Goal: Task Accomplishment & Management: Complete application form

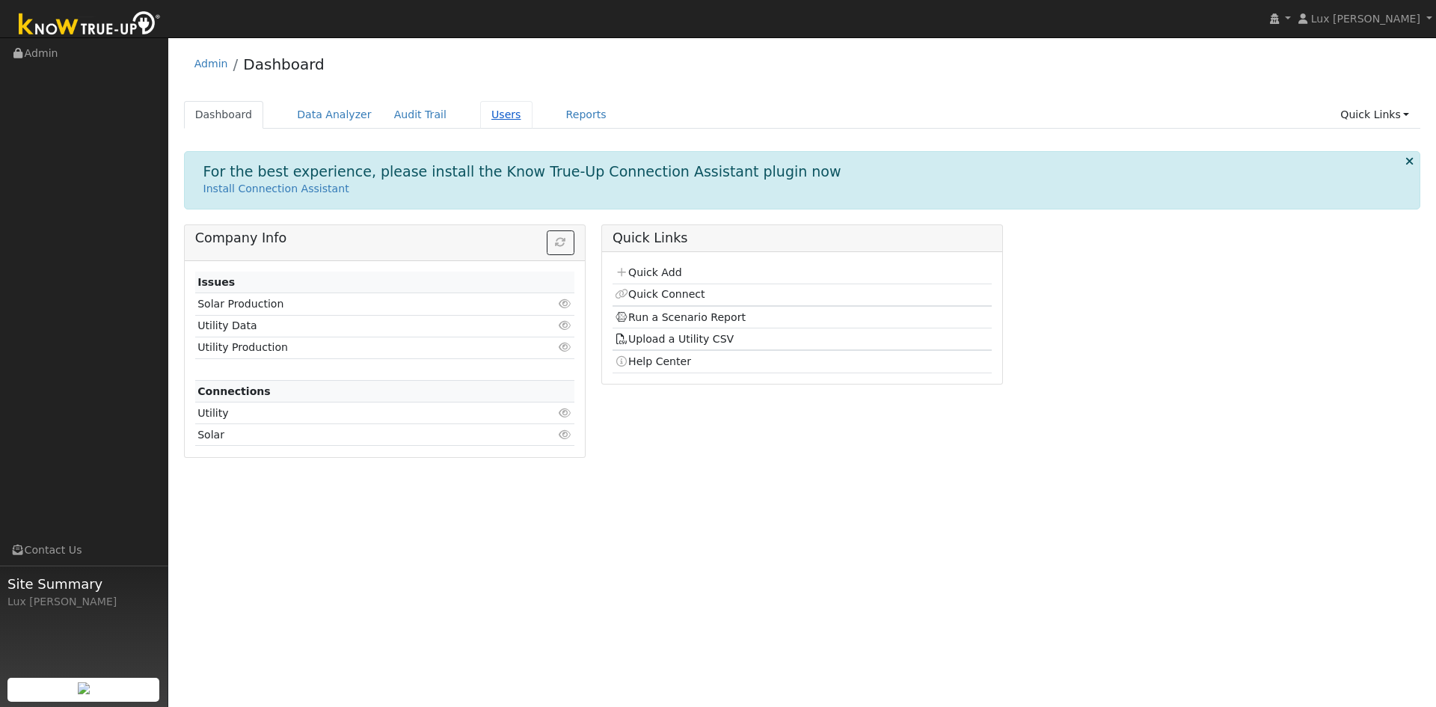
click at [491, 117] on link "Users" at bounding box center [506, 115] width 52 height 28
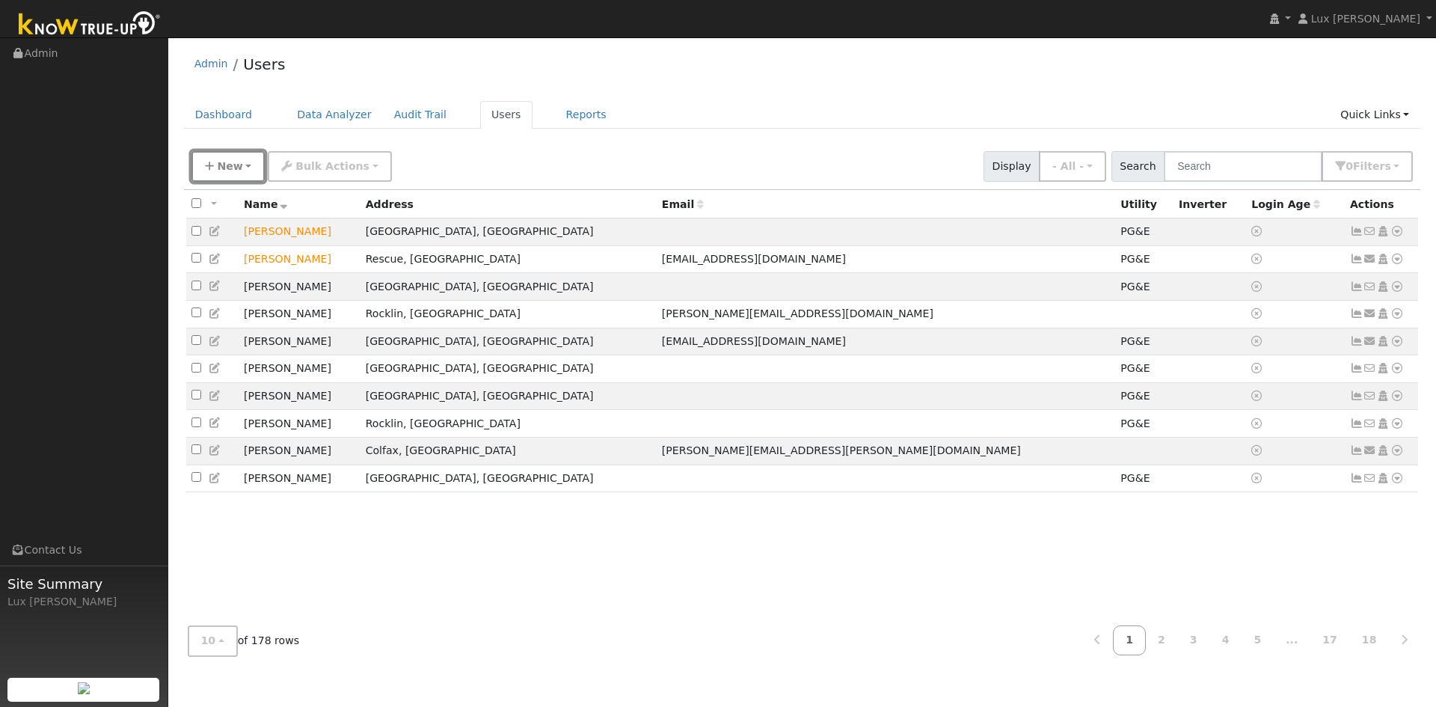
click at [240, 175] on button "New" at bounding box center [228, 166] width 74 height 31
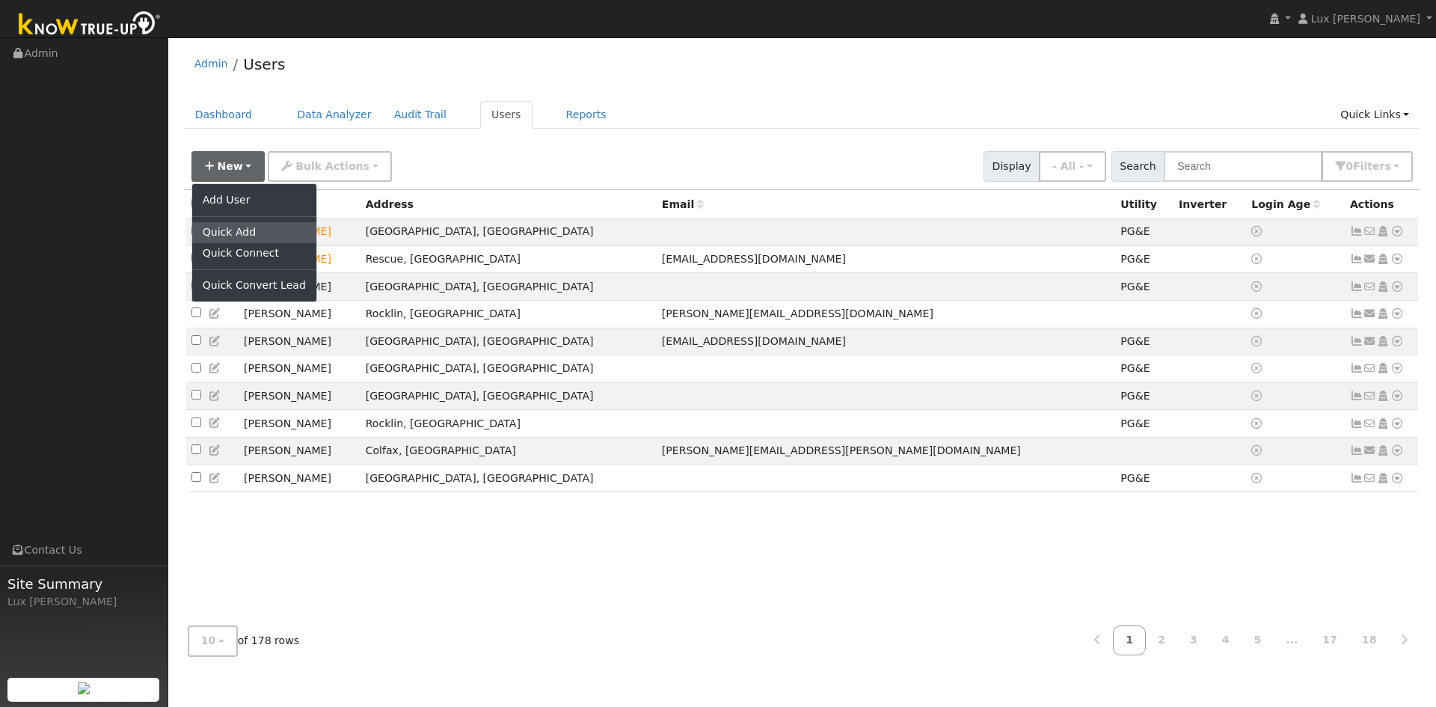
click at [255, 225] on link "Quick Add" at bounding box center [254, 232] width 124 height 21
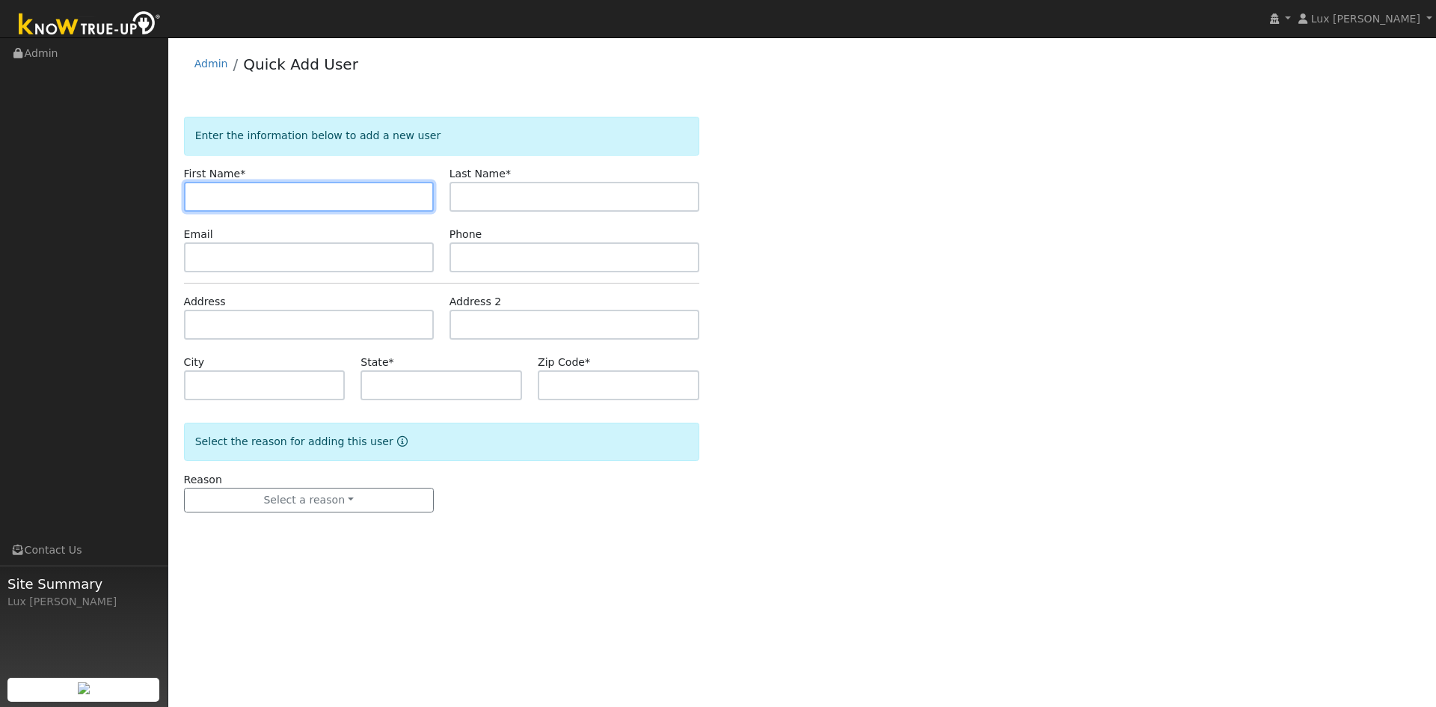
paste input "Javier Cortes"
drag, startPoint x: 219, startPoint y: 200, endPoint x: 228, endPoint y: 205, distance: 10.0
click at [230, 211] on input "Javier Cortes" at bounding box center [309, 197] width 250 height 30
type input "Javier"
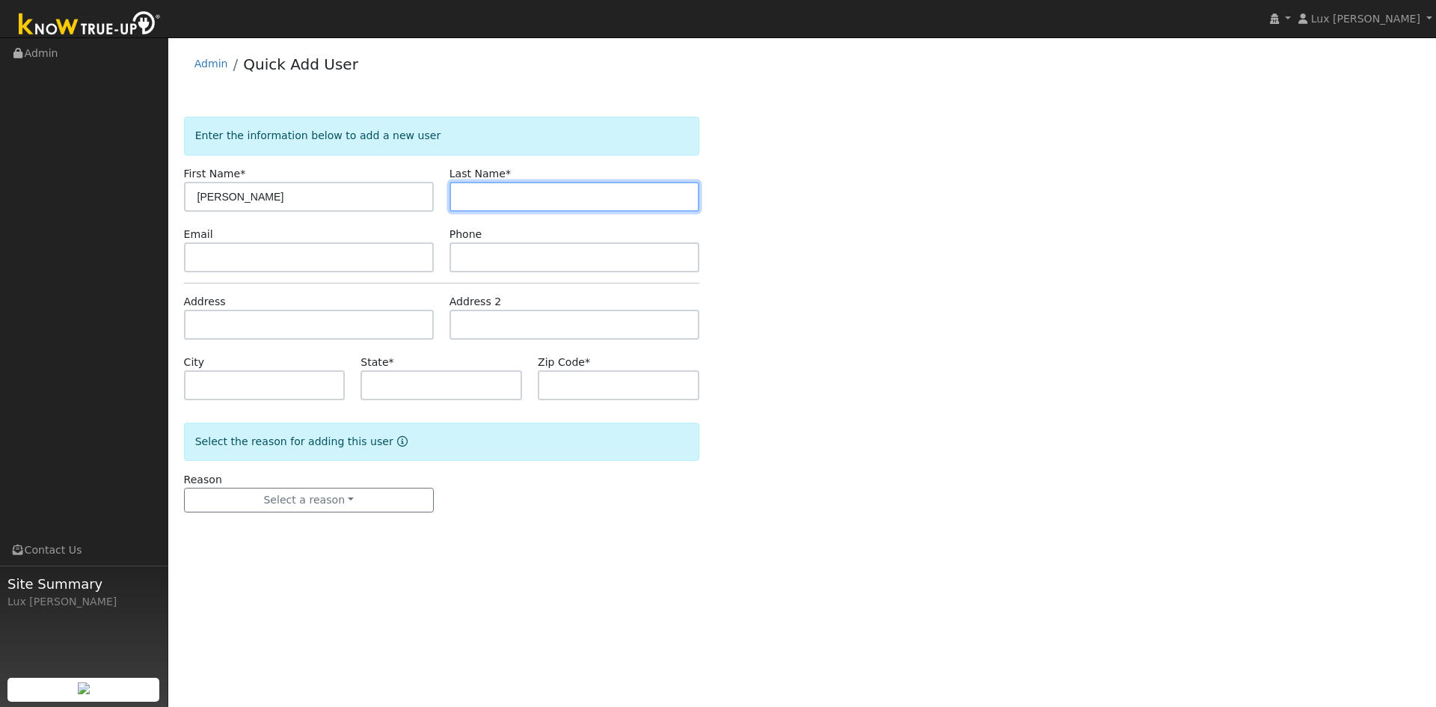
click at [588, 203] on input "text" at bounding box center [575, 197] width 250 height 30
paste input "Cortes"
type input "Cortes"
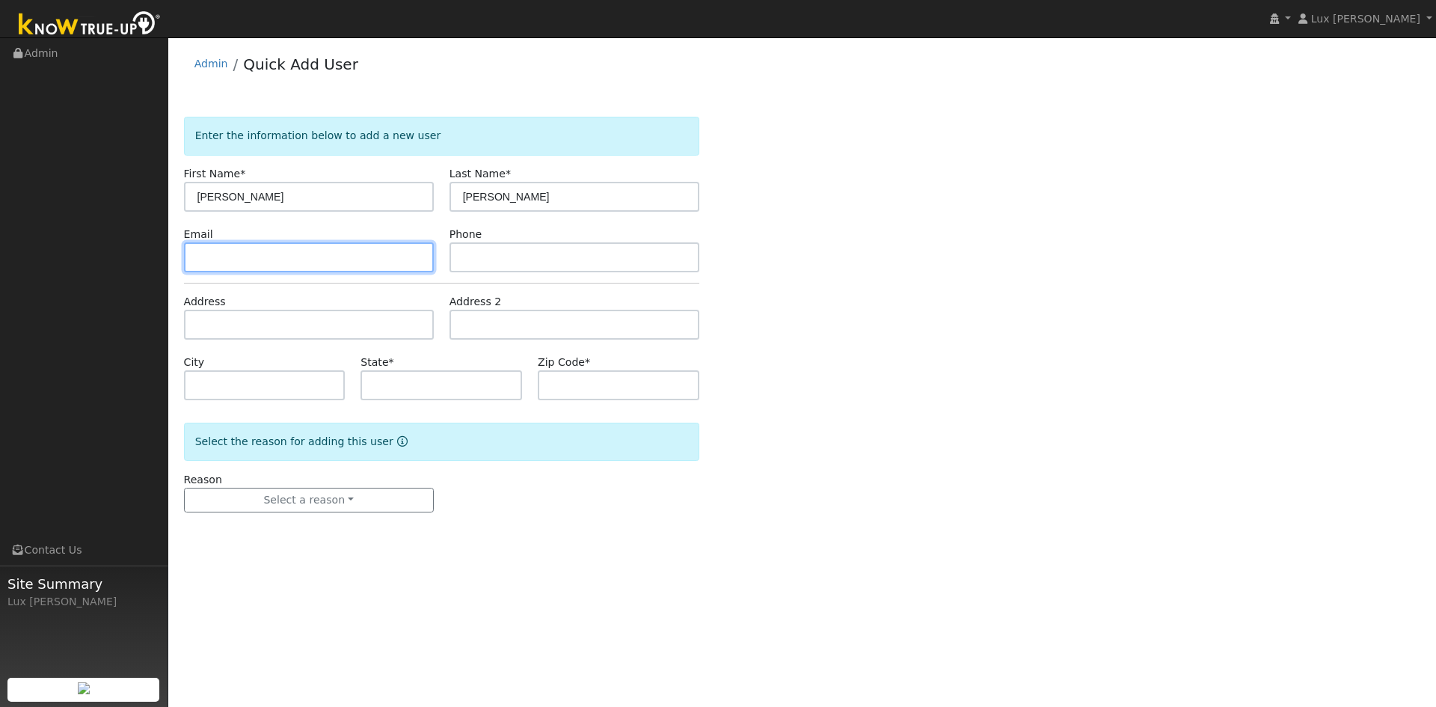
click at [298, 258] on input "text" at bounding box center [309, 257] width 250 height 30
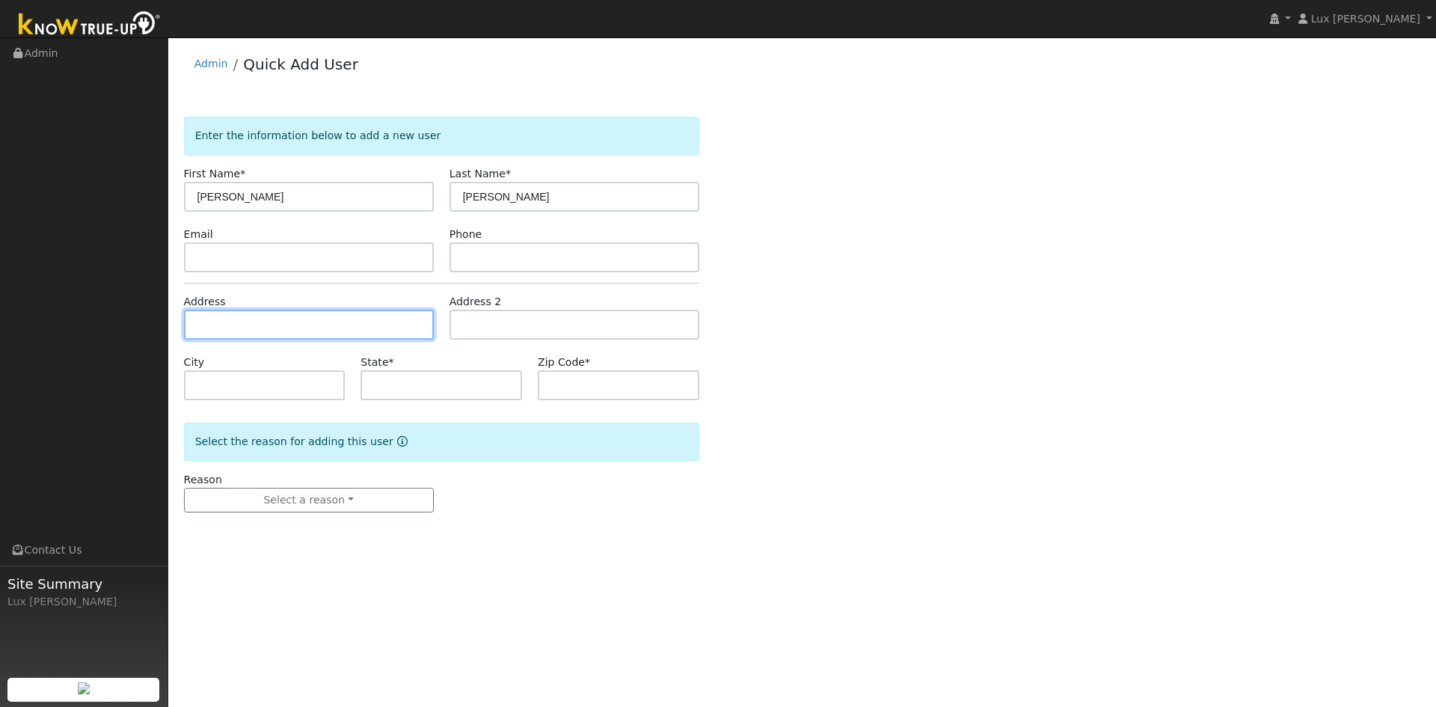
click at [284, 330] on input "text" at bounding box center [309, 325] width 250 height 30
paste input "4201 Feldspar Court Antioch, CA 94531 USA"
type input "4201 Feldspar Court"
type input "Antioch"
type input "CA"
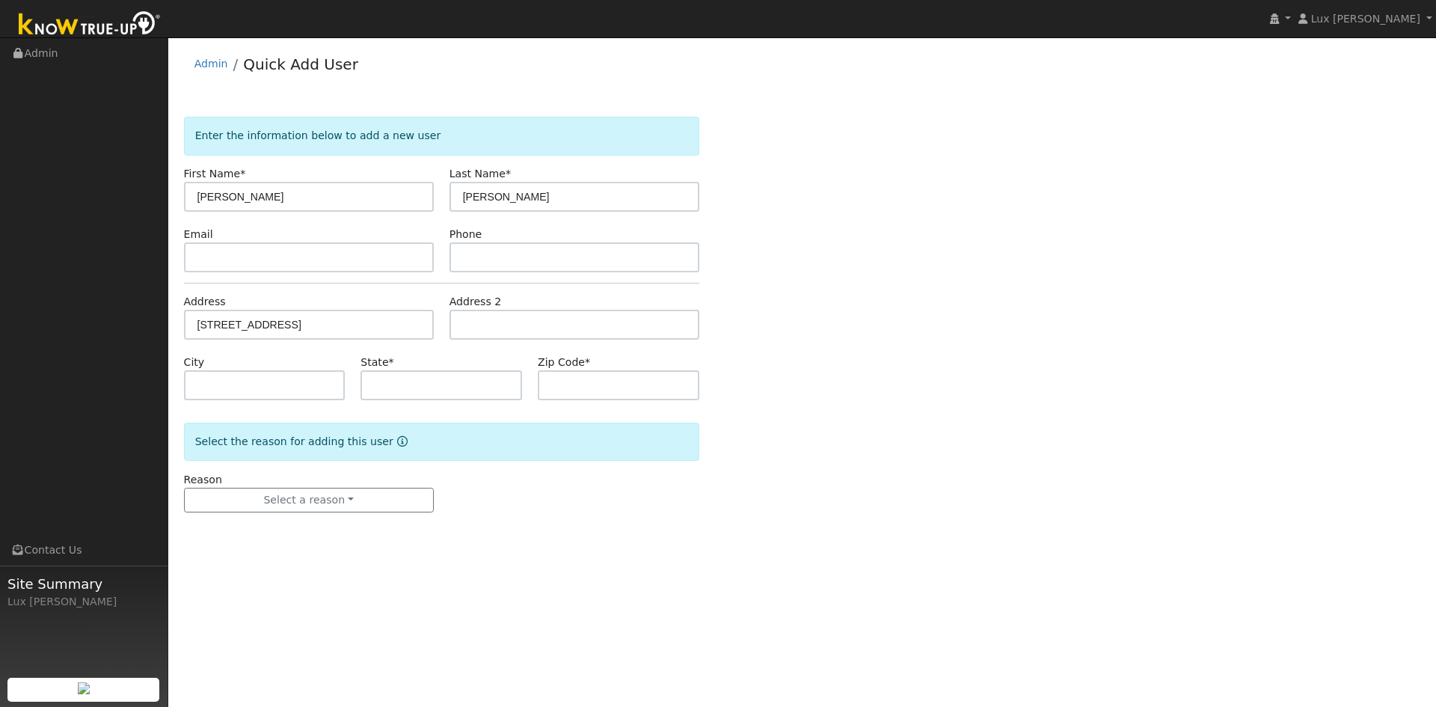
type input "94531"
drag, startPoint x: 331, startPoint y: 501, endPoint x: 331, endPoint y: 518, distance: 17.2
click at [331, 501] on button "Select a reason" at bounding box center [309, 500] width 250 height 25
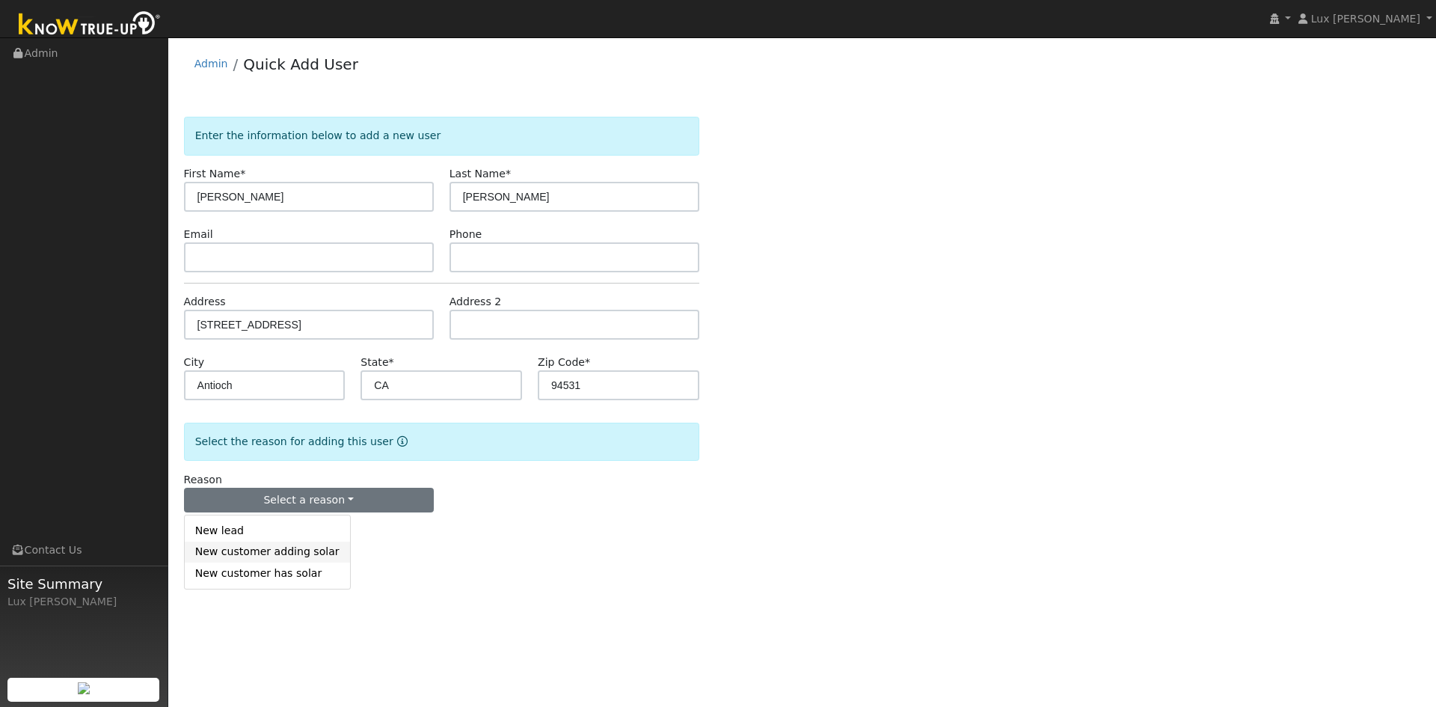
click at [314, 554] on link "New customer adding solar" at bounding box center [267, 552] width 165 height 21
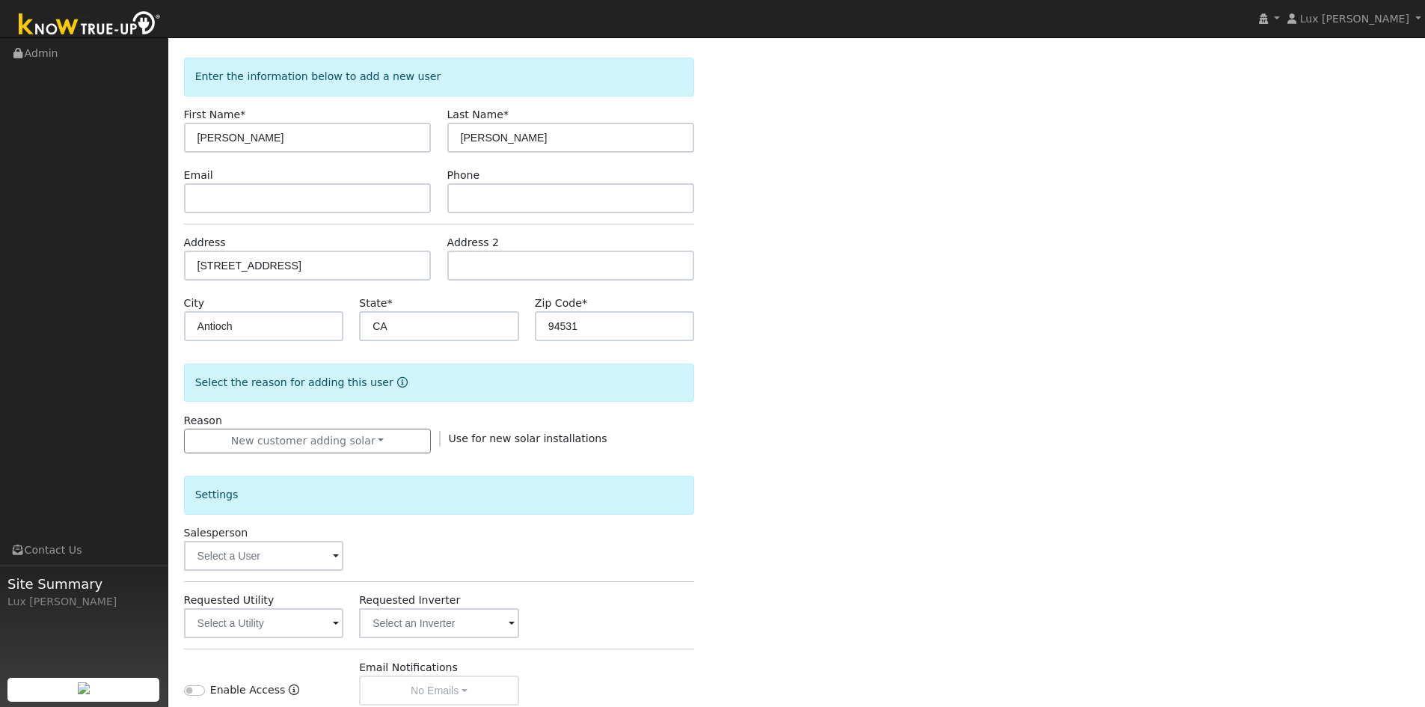
scroll to position [260, 0]
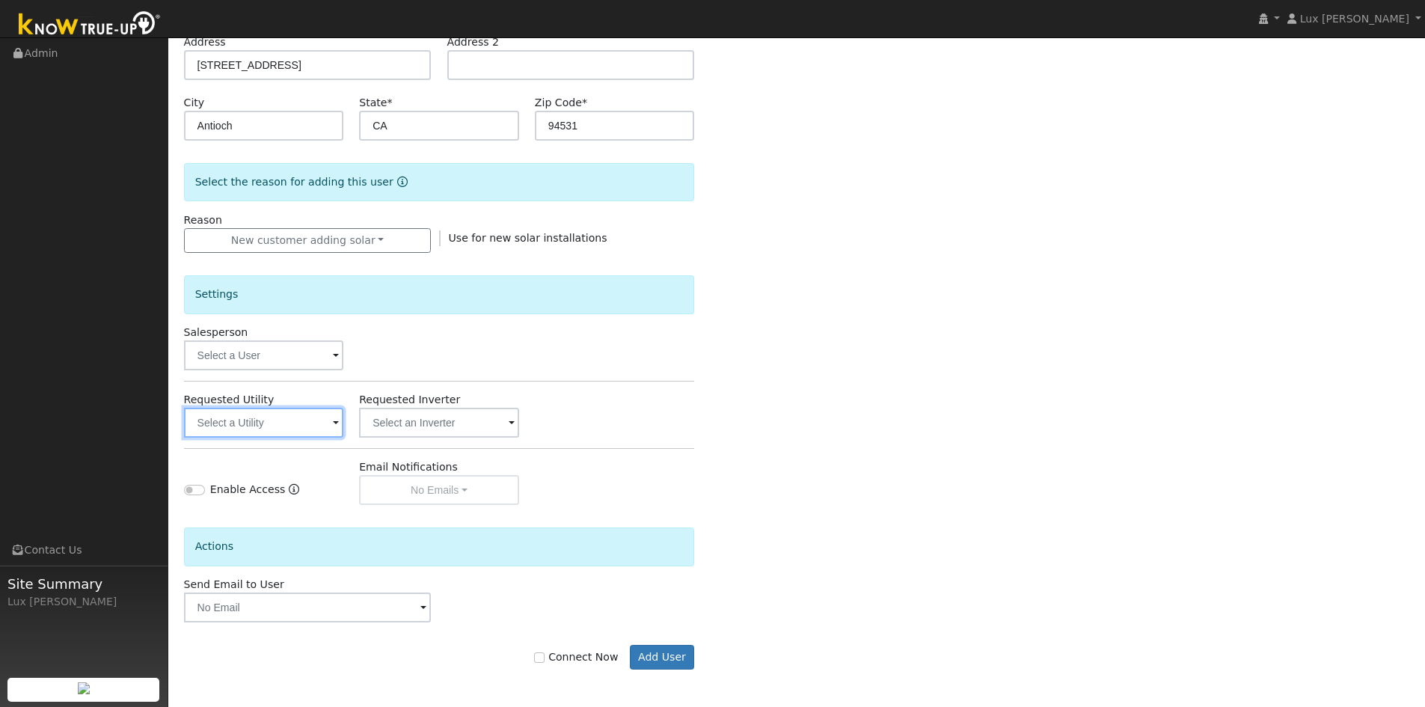
click at [298, 431] on input "text" at bounding box center [264, 423] width 160 height 30
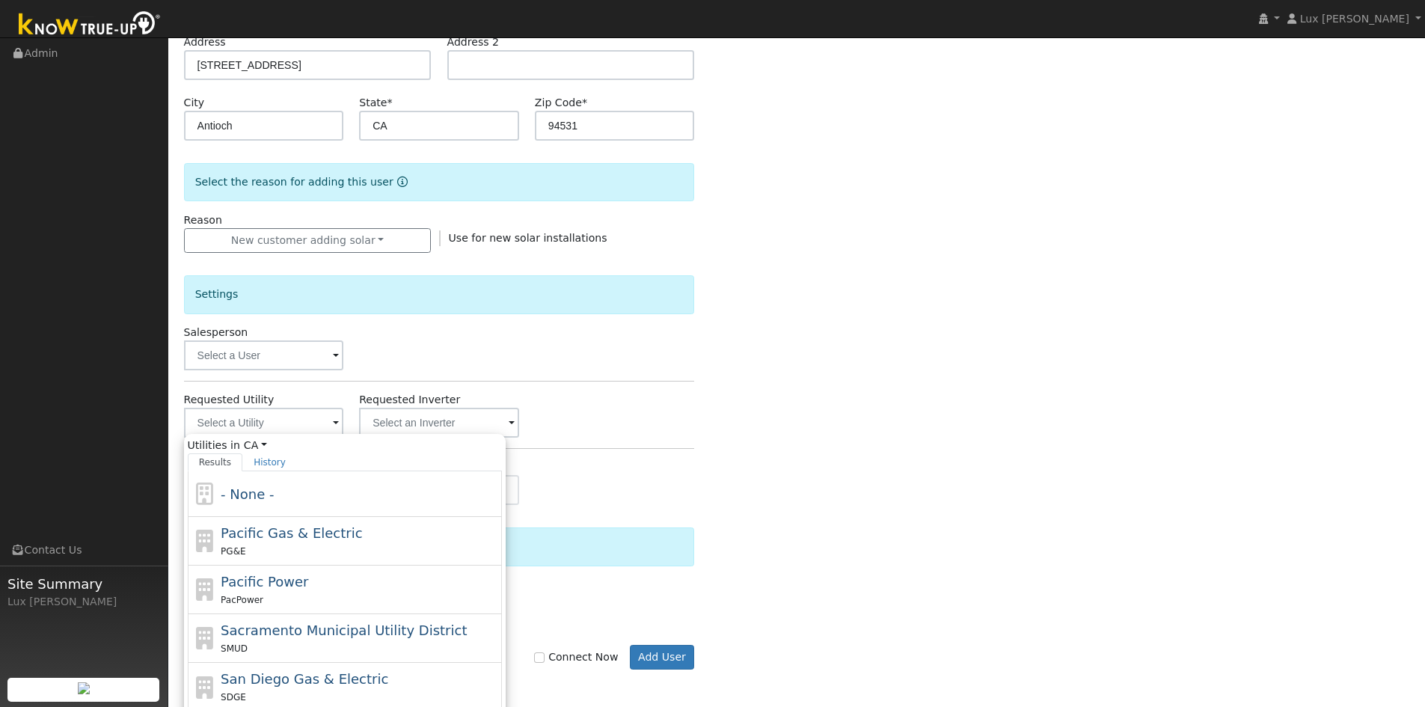
drag, startPoint x: 311, startPoint y: 531, endPoint x: 481, endPoint y: 576, distance: 175.6
click at [312, 531] on span "Pacific Gas & Electric" at bounding box center [291, 533] width 141 height 16
type input "Pacific Gas & Electric"
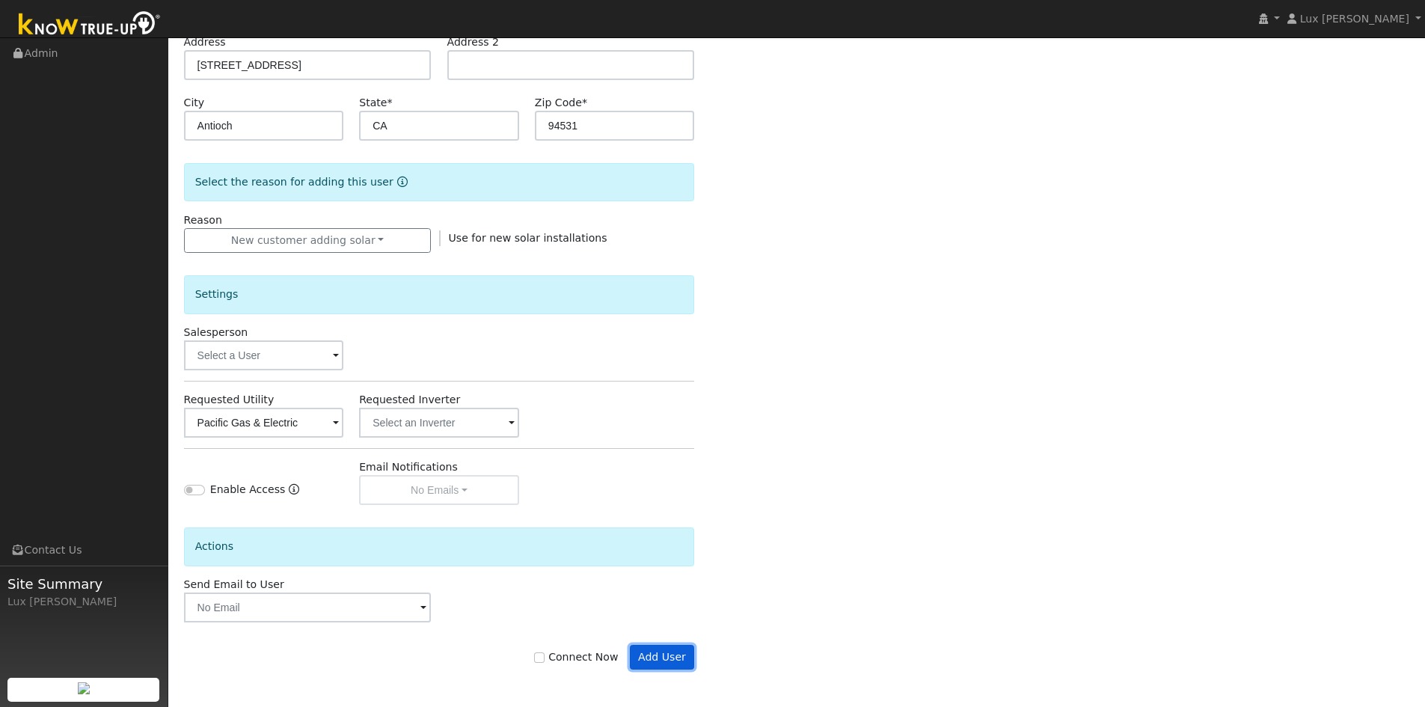
click at [666, 655] on button "Add User" at bounding box center [662, 657] width 65 height 25
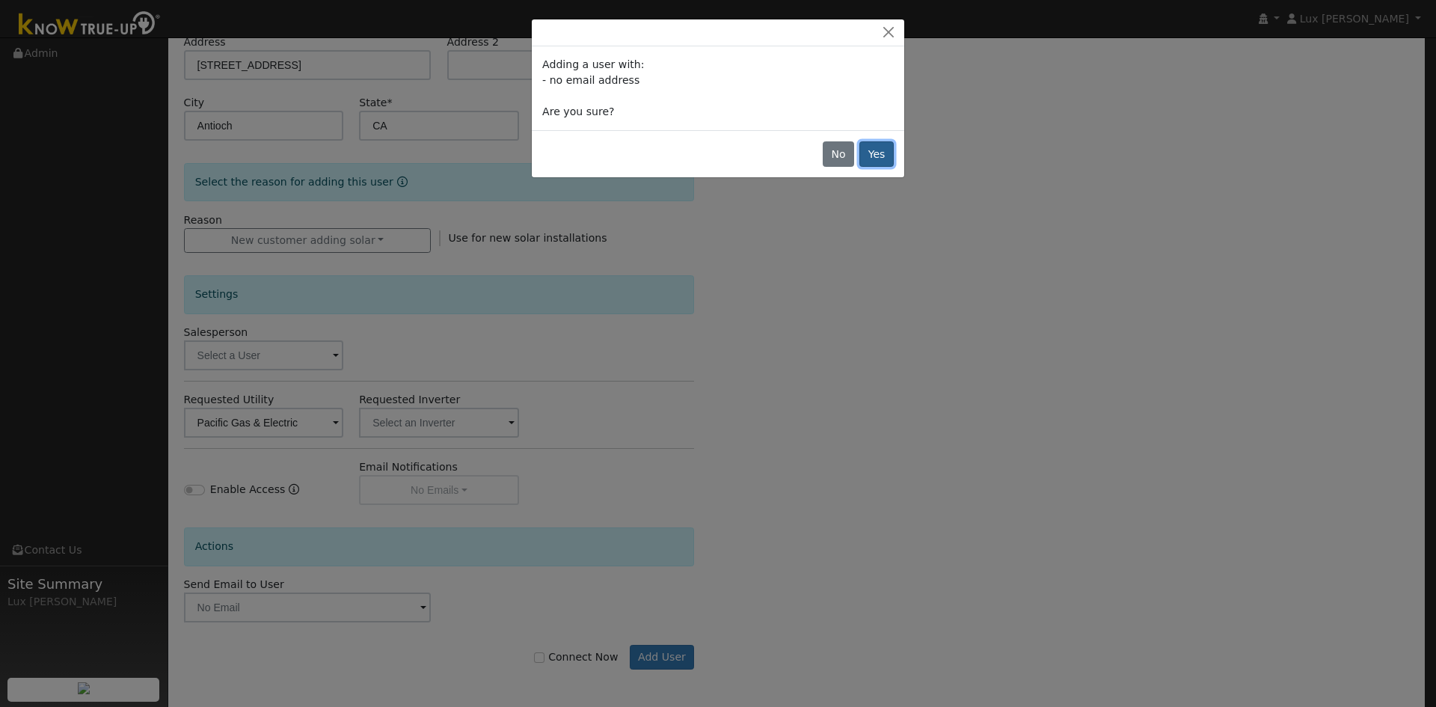
click at [886, 157] on button "Yes" at bounding box center [876, 153] width 34 height 25
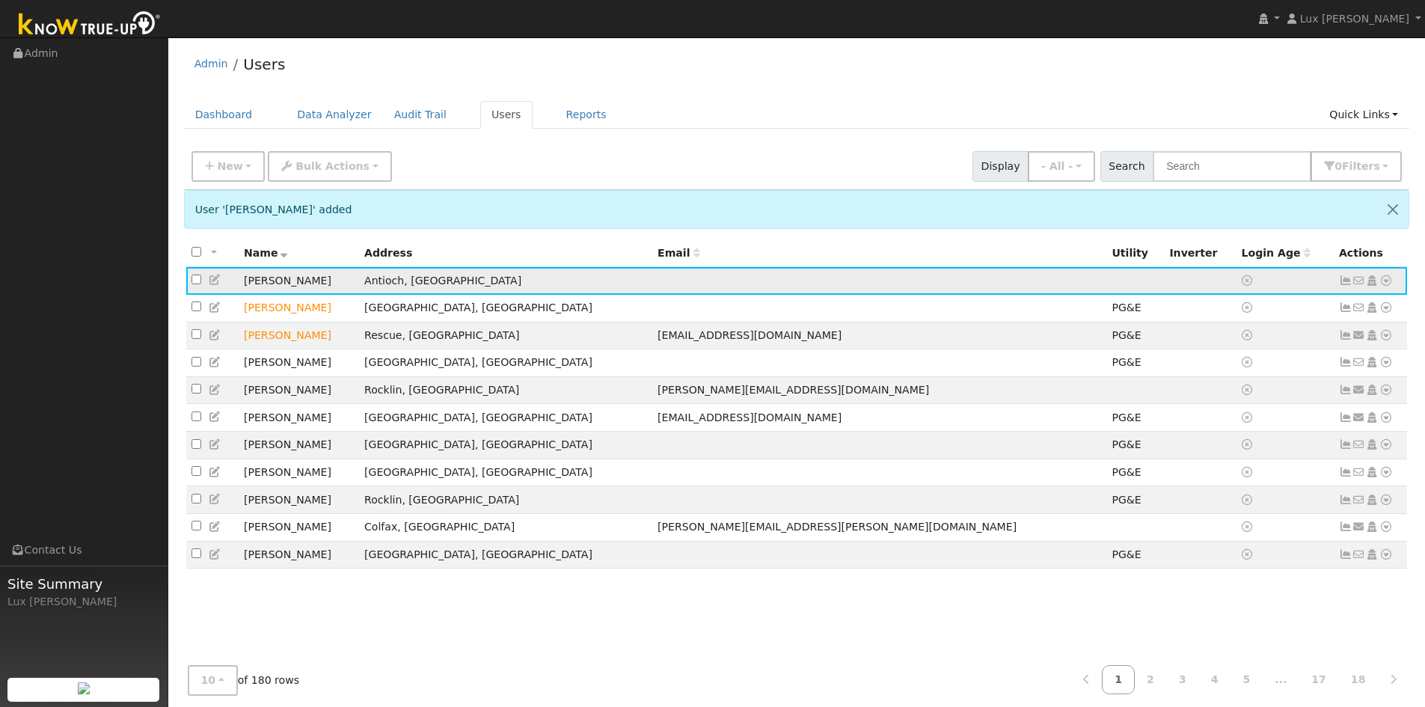
click at [1383, 280] on icon at bounding box center [1385, 280] width 13 height 10
click at [1248, 398] on link "Utility" at bounding box center [1231, 393] width 104 height 21
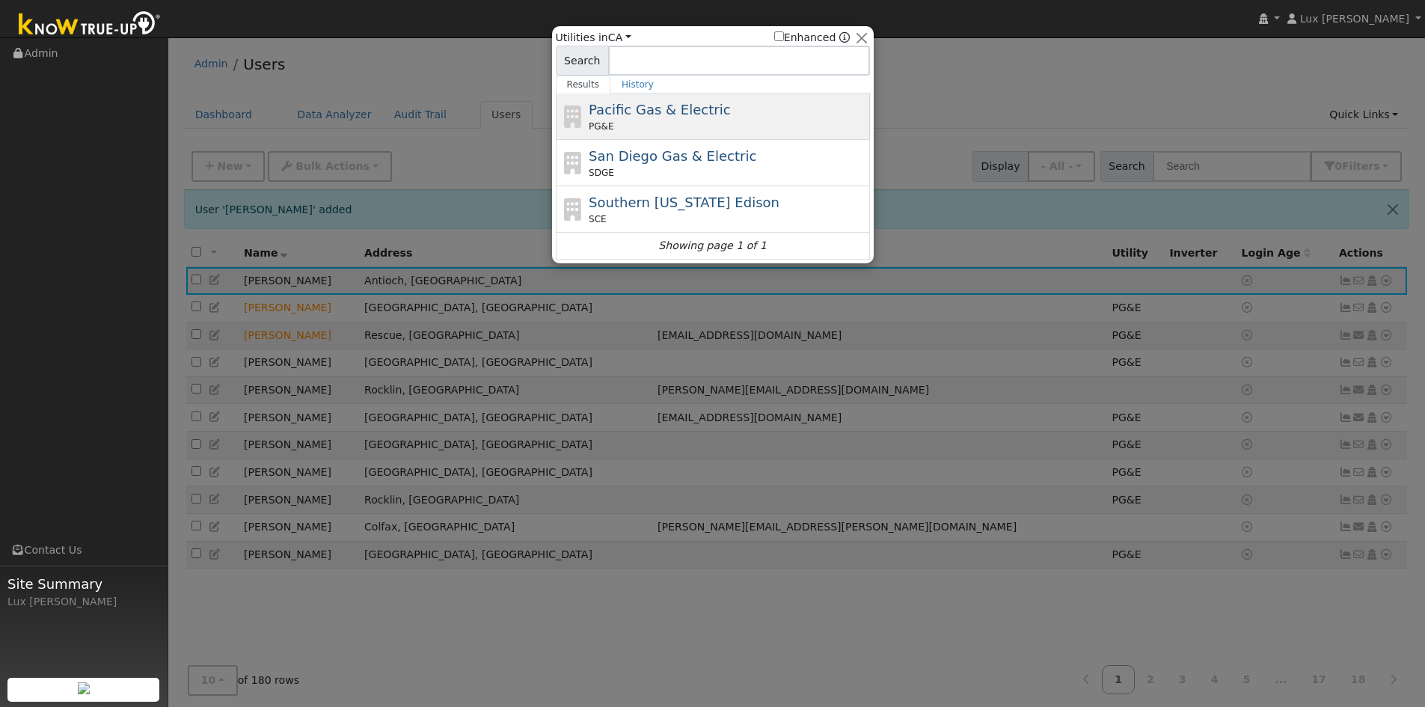
click at [639, 128] on div "PG&E" at bounding box center [728, 126] width 278 height 13
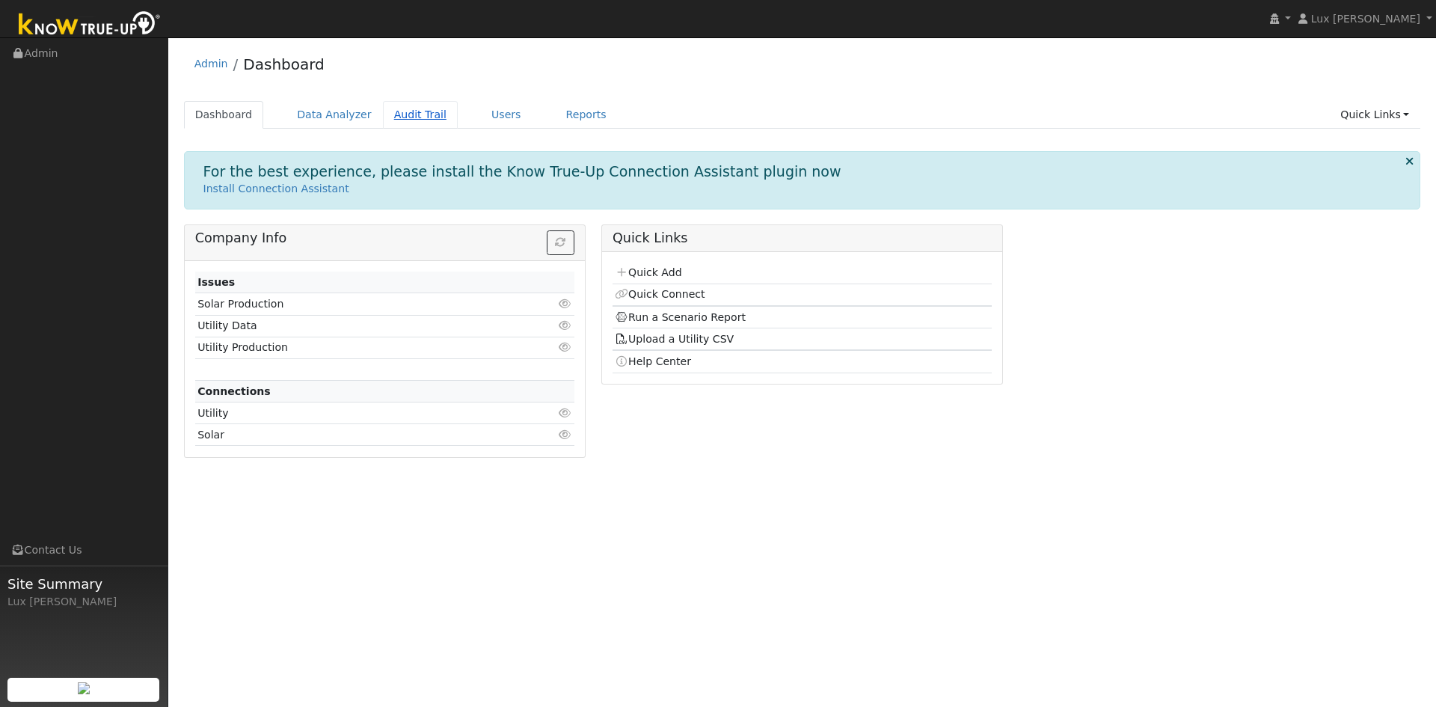
click at [395, 121] on link "Audit Trail" at bounding box center [420, 115] width 75 height 28
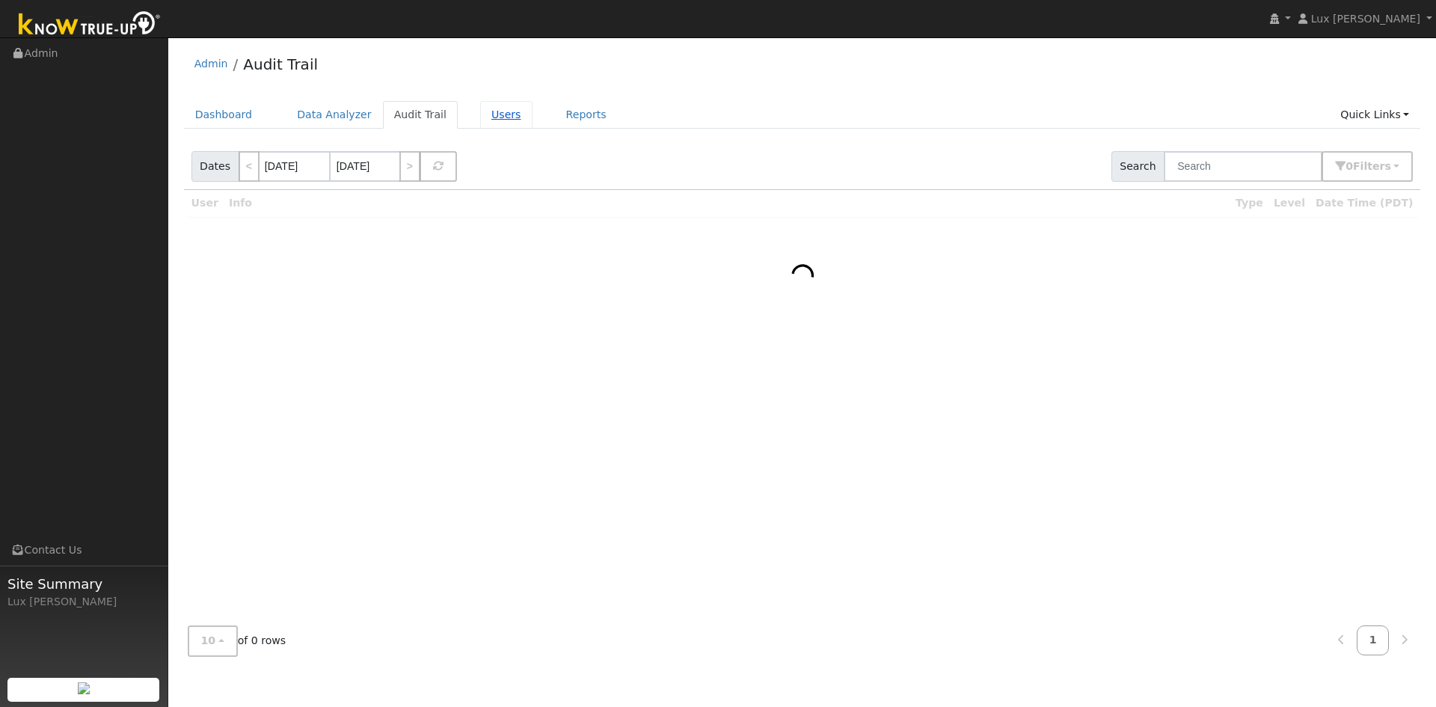
click at [488, 120] on link "Users" at bounding box center [506, 115] width 52 height 28
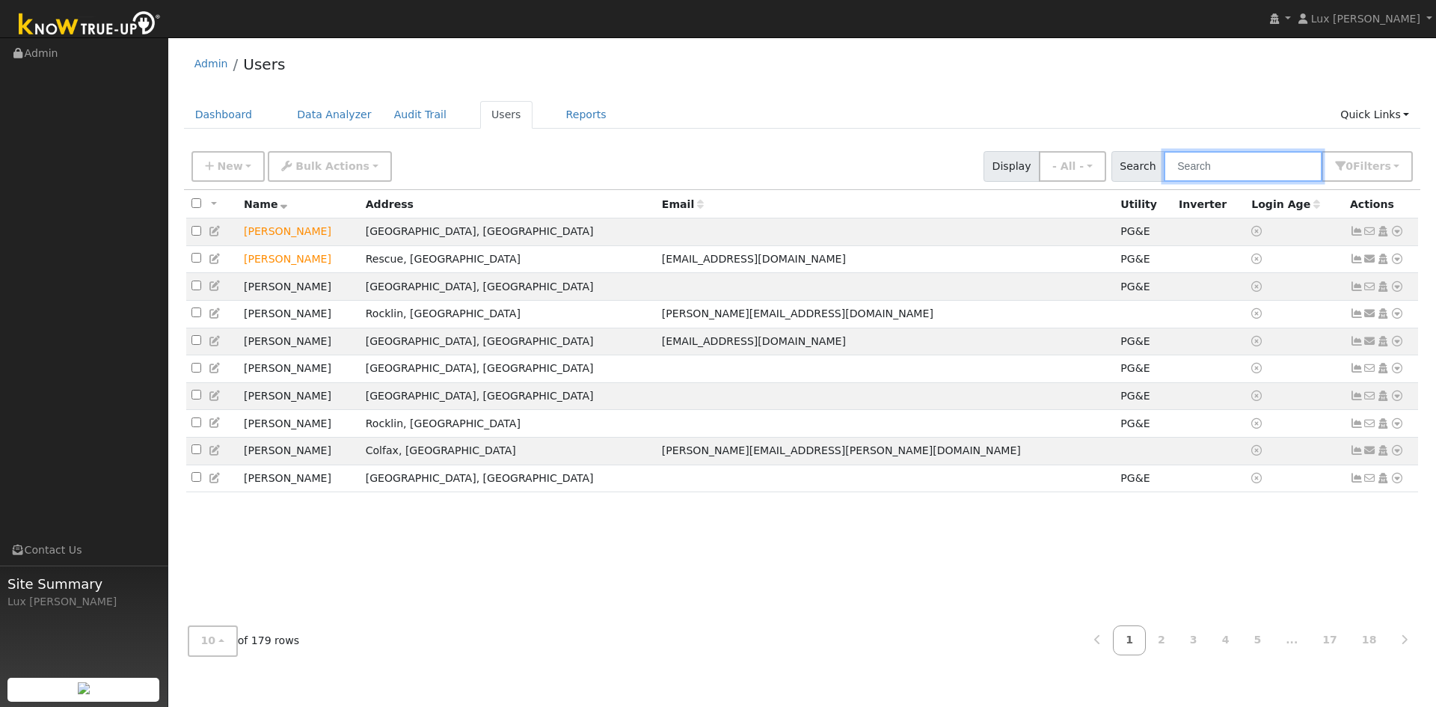
click at [1265, 163] on input "text" at bounding box center [1243, 166] width 159 height 31
paste input "Cortes"
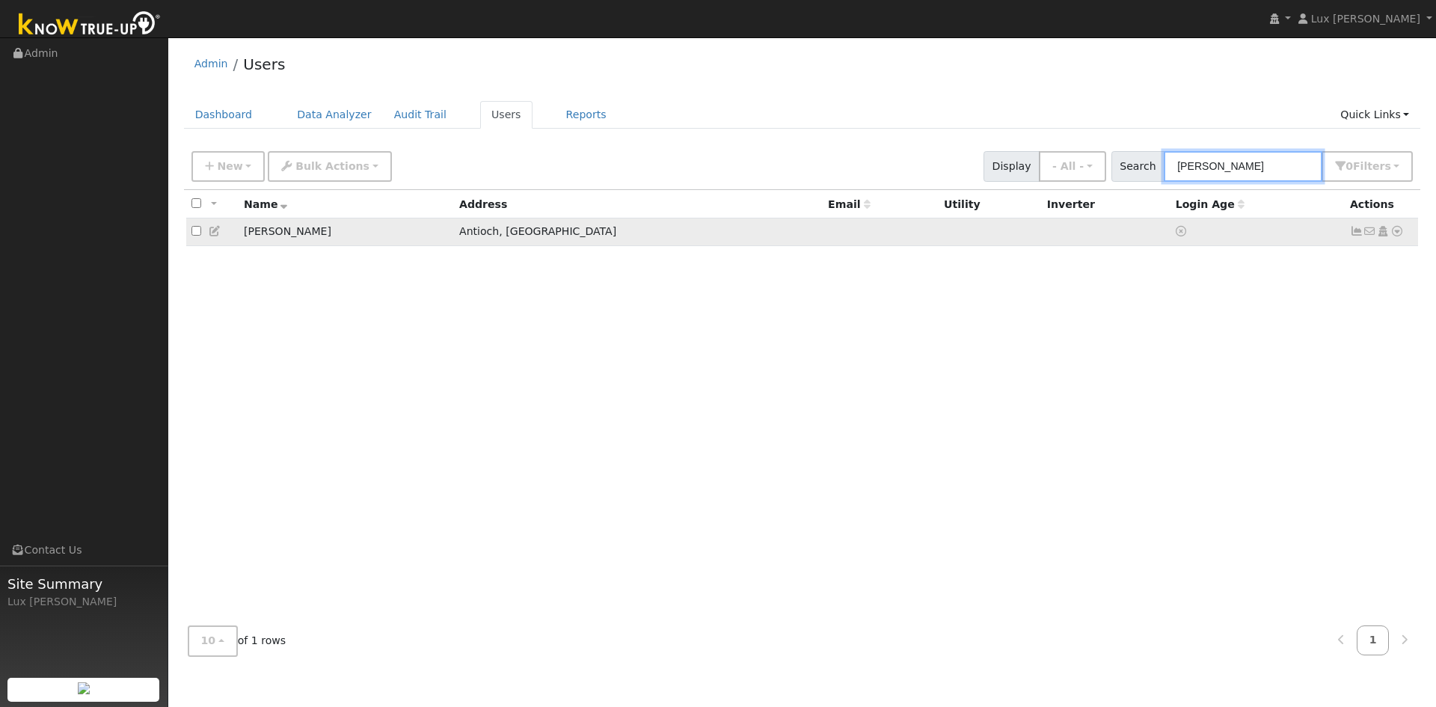
type input "Cortes"
click at [1395, 232] on icon at bounding box center [1397, 231] width 13 height 10
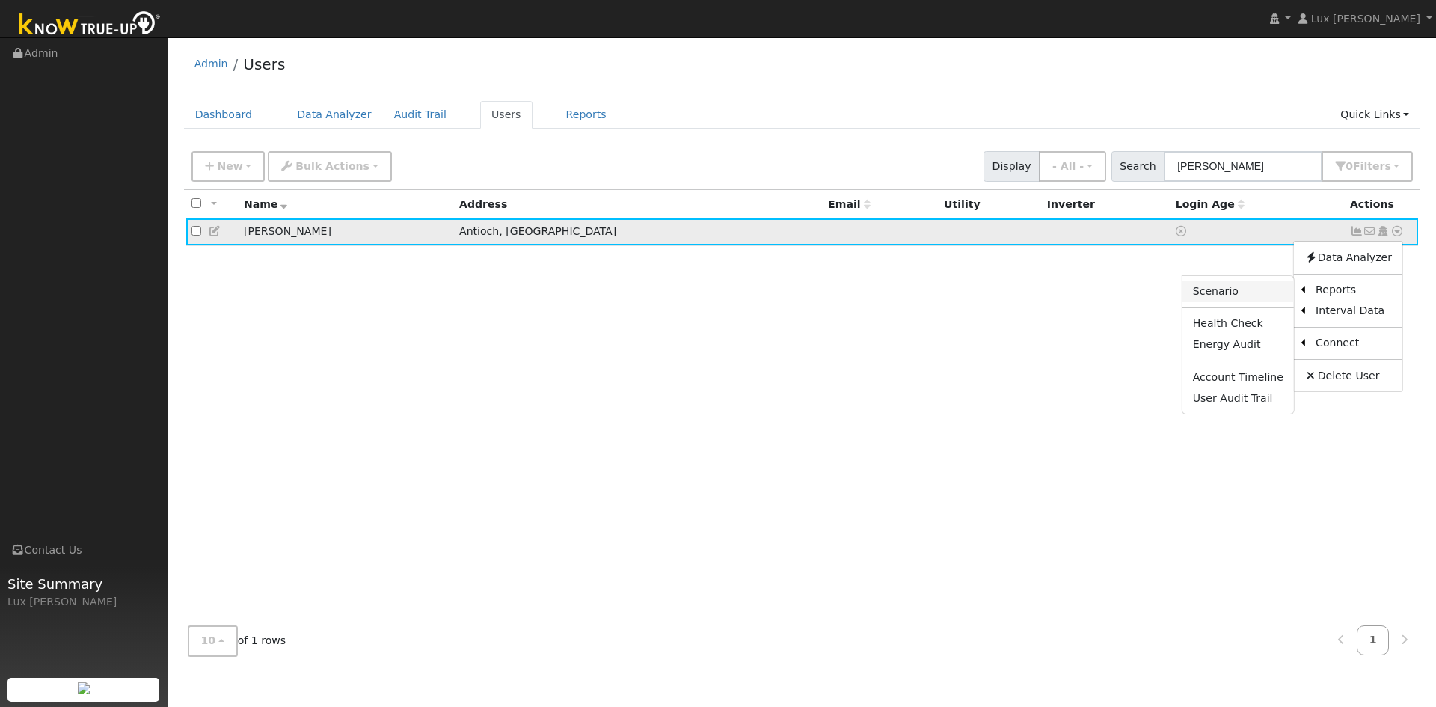
click at [1248, 296] on link "Scenario" at bounding box center [1238, 291] width 111 height 21
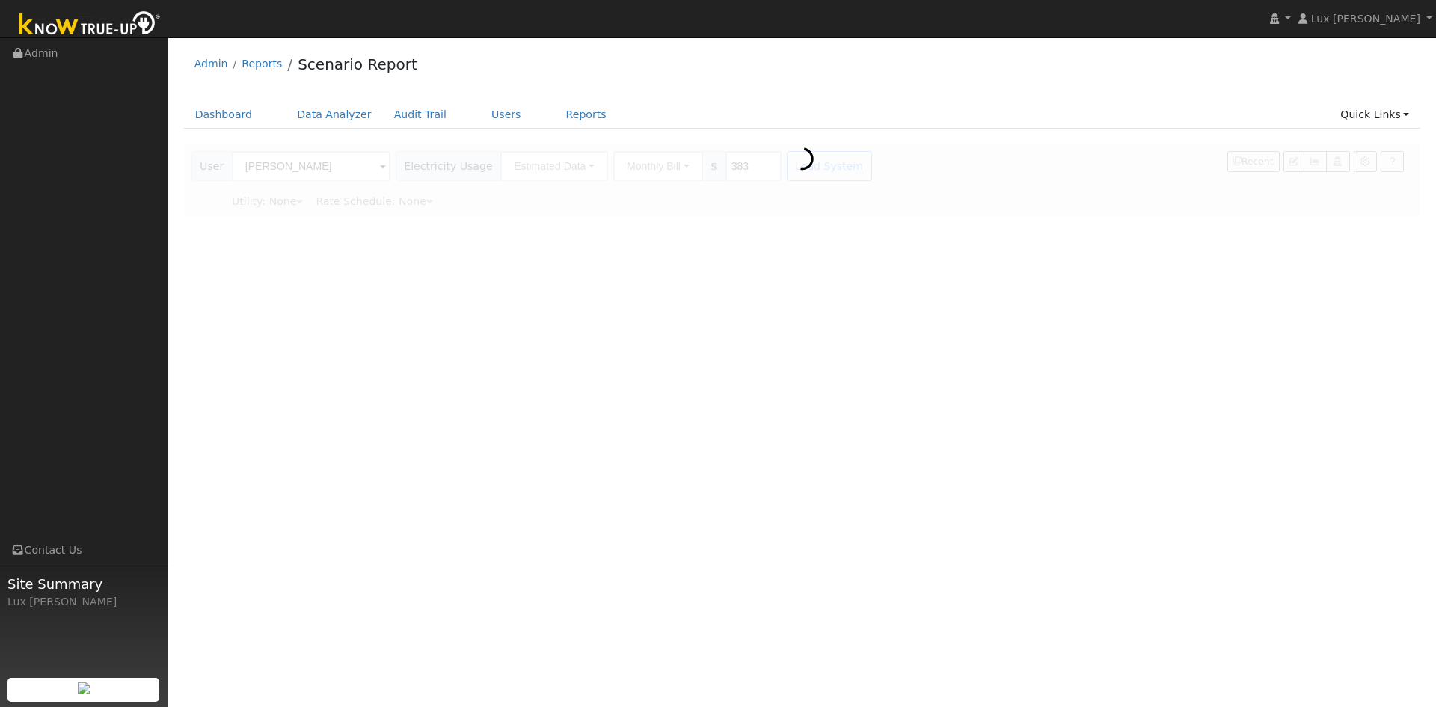
type input "Pacific Gas & Electric"
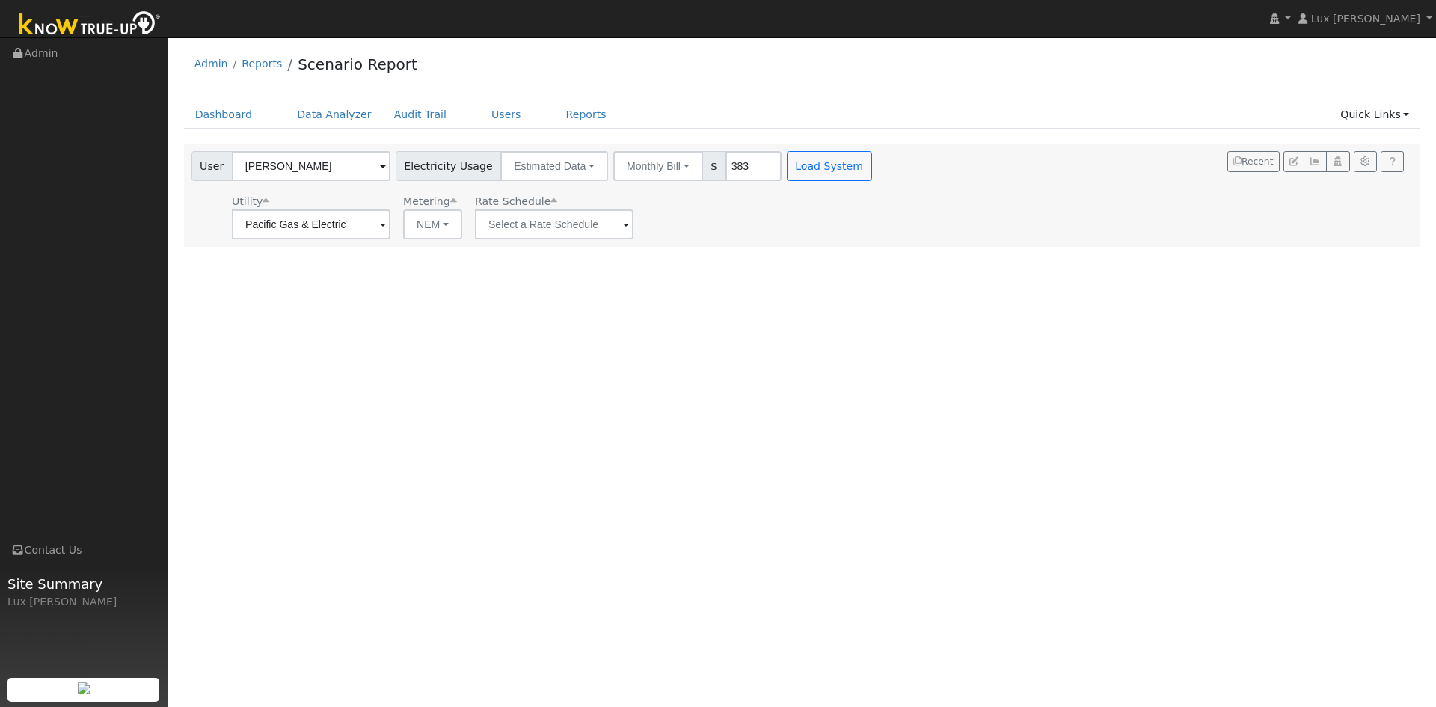
click at [904, 85] on div "Admin Reports Scenario Report" at bounding box center [802, 68] width 1237 height 46
click at [822, 164] on button "Load System" at bounding box center [829, 166] width 85 height 30
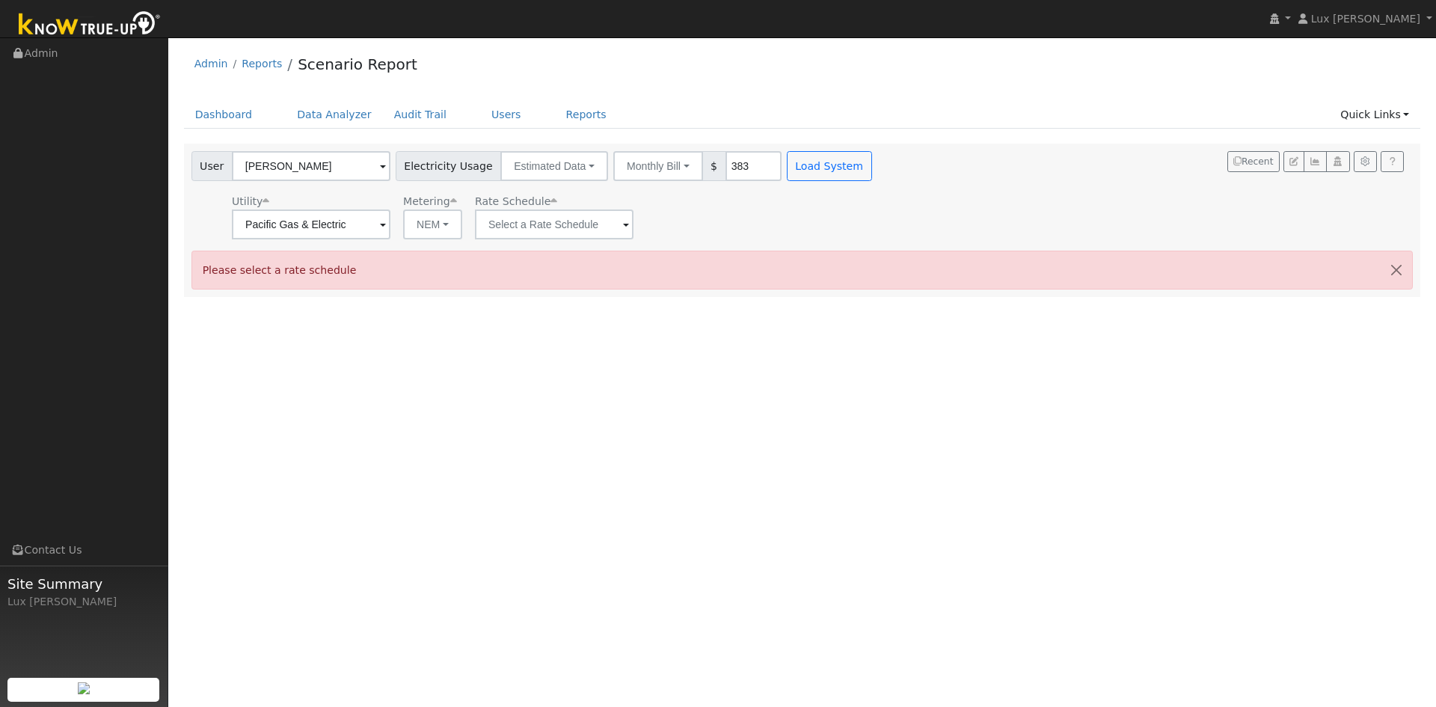
click at [849, 118] on ul "Dashboard Data Analyzer Audit Trail Users Reports Quick Links Quick Add Quick C…" at bounding box center [802, 115] width 1237 height 28
click at [623, 224] on span at bounding box center [626, 225] width 6 height 17
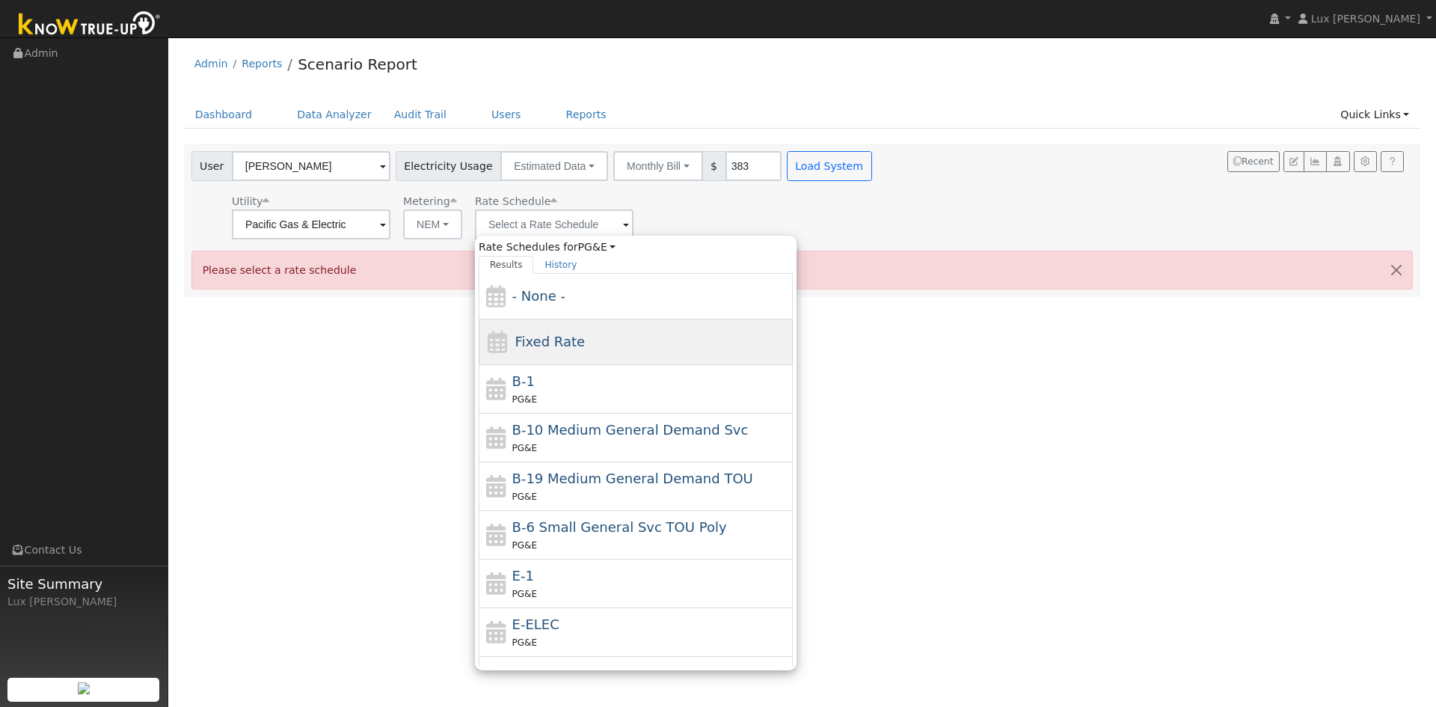
click at [633, 359] on div "Fixed Rate" at bounding box center [636, 342] width 314 height 46
type input "Fixed Rate"
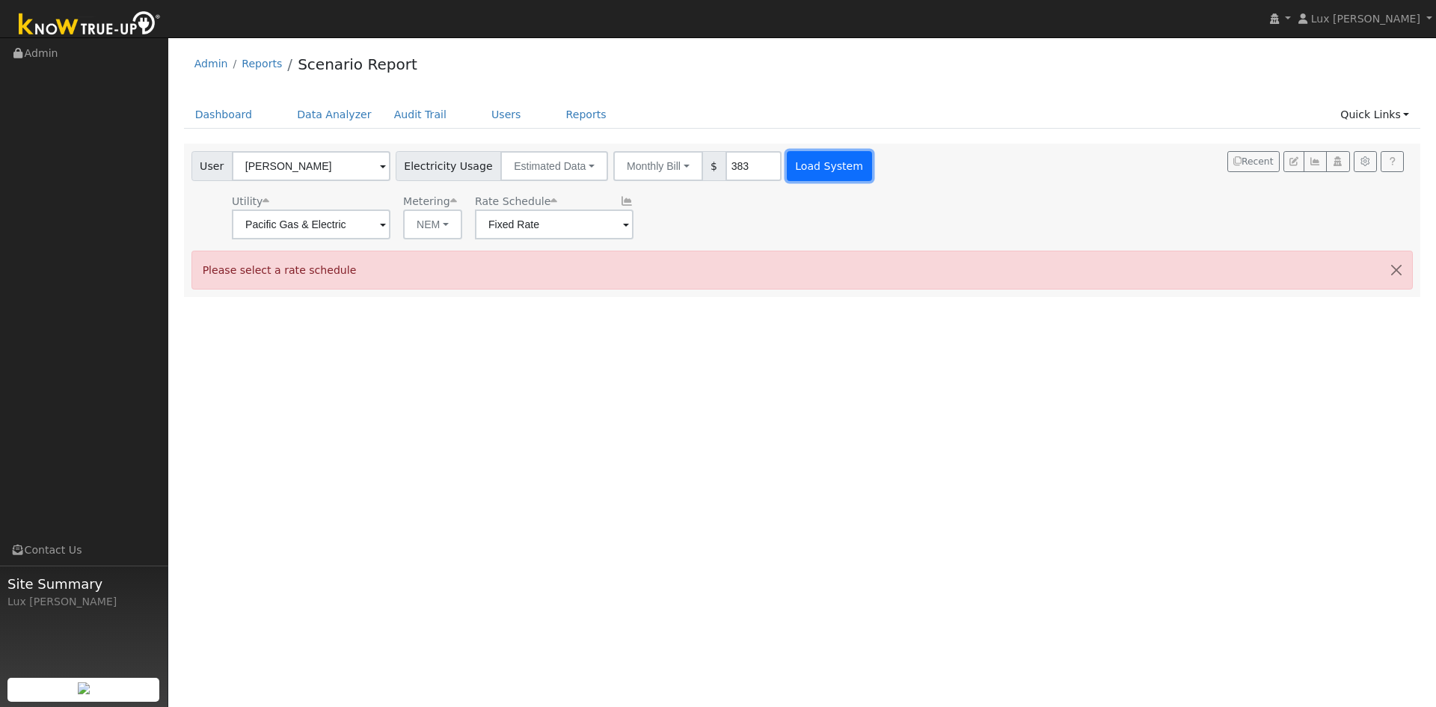
click at [812, 173] on button "Load System" at bounding box center [829, 166] width 85 height 30
